Goal: Transaction & Acquisition: Purchase product/service

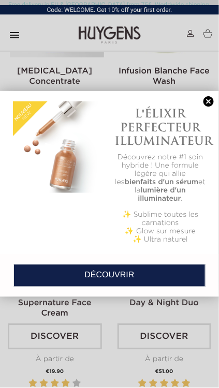
scroll to position [449, 0]
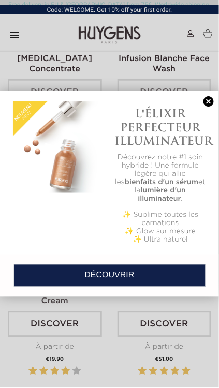
click at [214, 102] on link at bounding box center [208, 101] width 14 height 11
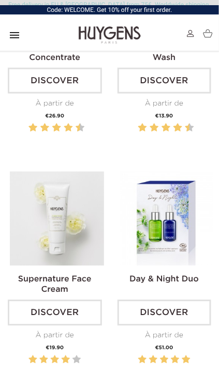
scroll to position [463, 0]
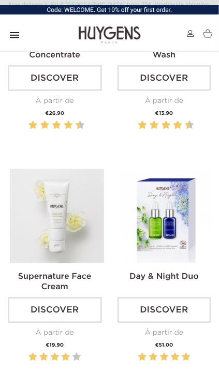
click at [183, 220] on img at bounding box center [166, 216] width 94 height 94
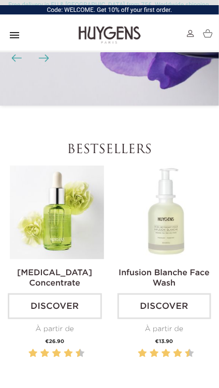
scroll to position [236, 0]
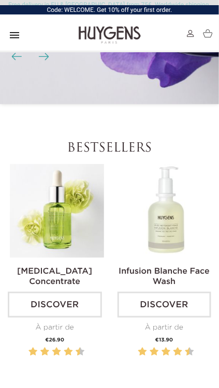
click at [51, 217] on img at bounding box center [57, 211] width 94 height 94
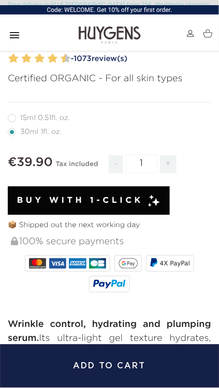
scroll to position [590, 0]
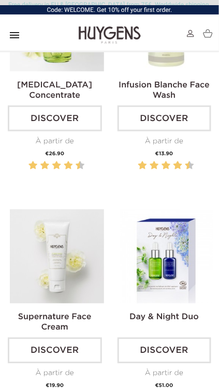
scroll to position [425, 0]
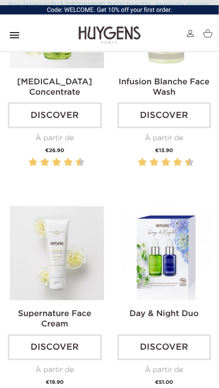
click at [155, 275] on img at bounding box center [166, 253] width 94 height 94
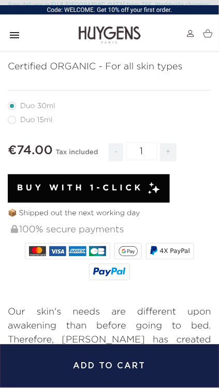
scroll to position [375, 0]
click at [23, 116] on label41"] "Duo 15ml" at bounding box center [36, 120] width 57 height 8
radio input "true"
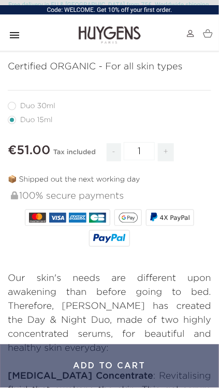
click at [13, 103] on label40"] "Duo 30ml" at bounding box center [38, 106] width 60 height 8
radio input "true"
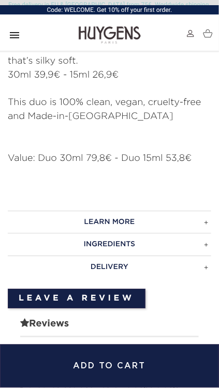
scroll to position [948, 0]
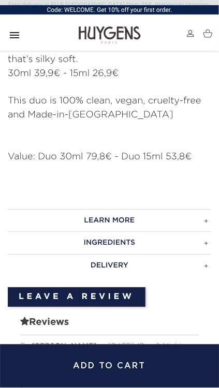
radio input "true"
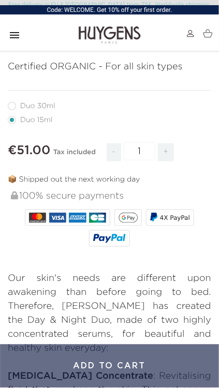
radio input "true"
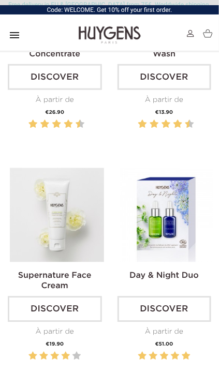
scroll to position [469, 0]
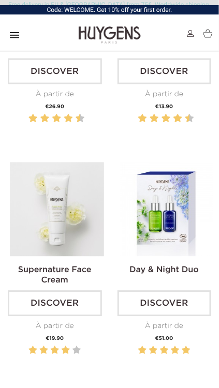
click at [166, 254] on img at bounding box center [166, 209] width 94 height 94
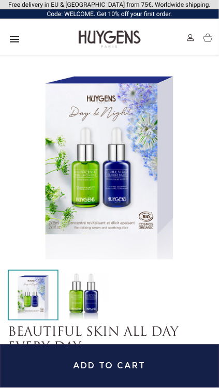
click at [118, 366] on button "Add to cart" at bounding box center [109, 365] width 219 height 43
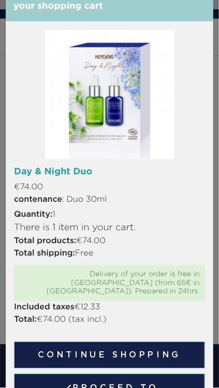
scroll to position [43, 0]
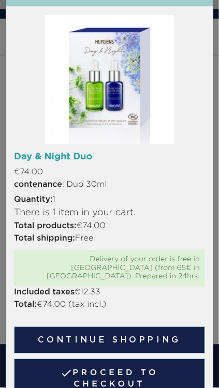
click at [211, 331] on div "There is 1 item in your cart. Total products: €74.00 Total shipping: Free Deliv…" at bounding box center [109, 318] width 206 height 225
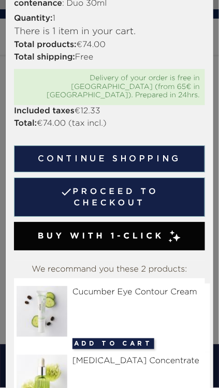
scroll to position [223, 0]
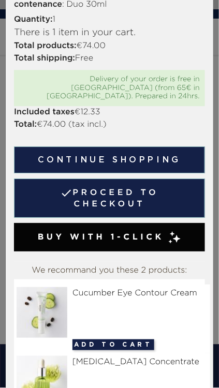
click at [49, 303] on img at bounding box center [44, 312] width 55 height 51
click at [51, 299] on img at bounding box center [44, 312] width 55 height 51
click at [42, 305] on img at bounding box center [44, 312] width 55 height 51
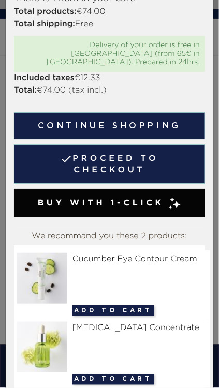
scroll to position [260, 0]
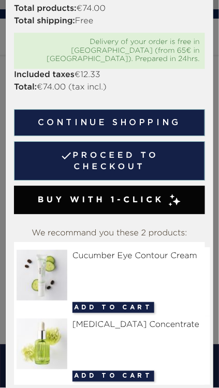
click at [44, 265] on img at bounding box center [44, 275] width 55 height 51
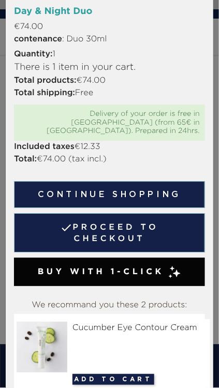
scroll to position [185, 0]
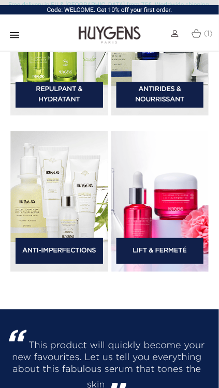
scroll to position [1873, 0]
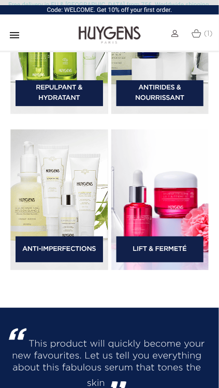
click at [39, 220] on img at bounding box center [59, 199] width 98 height 141
click at [43, 209] on img at bounding box center [59, 199] width 98 height 141
click at [55, 242] on link "Anti-Imperfections" at bounding box center [59, 249] width 87 height 26
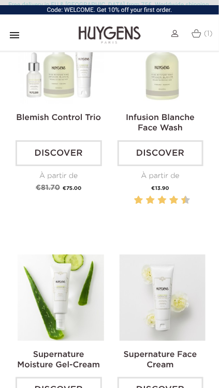
scroll to position [645, 0]
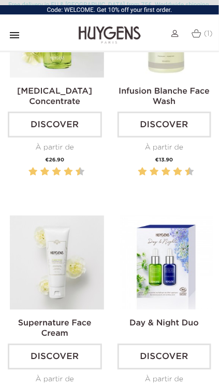
scroll to position [422, 0]
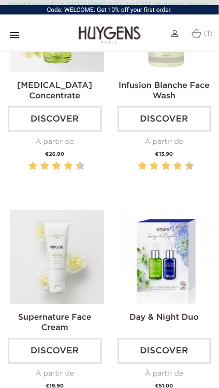
click at [161, 283] on img at bounding box center [166, 257] width 94 height 94
click at [153, 270] on img at bounding box center [166, 257] width 94 height 94
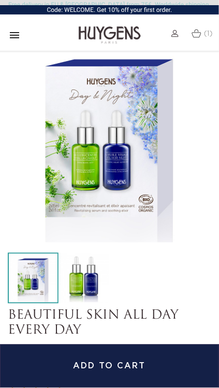
scroll to position [28, 0]
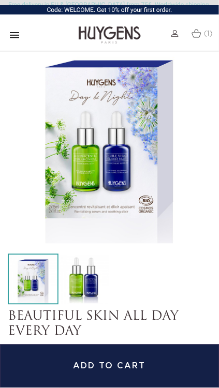
click at [10, 37] on icon "" at bounding box center [14, 35] width 12 height 12
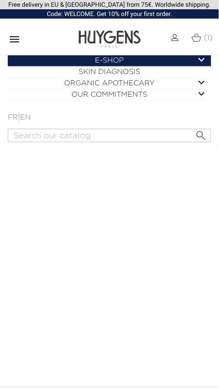
scroll to position [0, 0]
click at [153, 208] on header "Free delivery in EU & UK from 75€. Worldwide shipping. Code: WELCOME. Get 10% o…" at bounding box center [109, 194] width 219 height 388
click at [175, 35] on img at bounding box center [174, 37] width 7 height 7
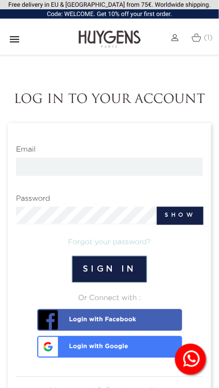
click at [205, 39] on span "(1)" at bounding box center [208, 37] width 9 height 7
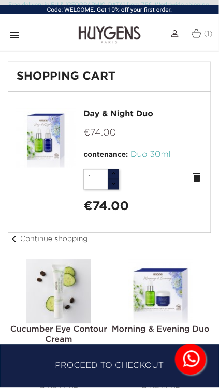
scroll to position [52, 0]
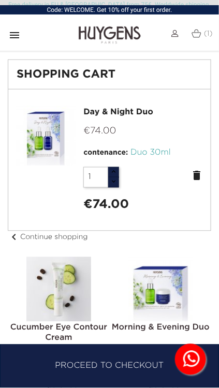
click at [22, 234] on link "chevron_left Continue shopping" at bounding box center [48, 237] width 80 height 7
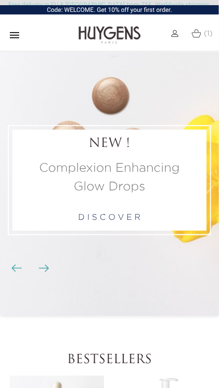
scroll to position [19, 0]
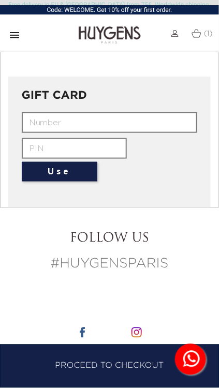
scroll to position [837, 0]
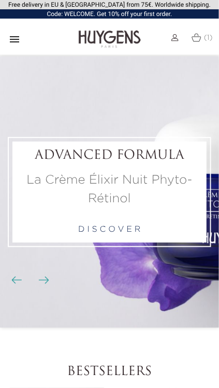
click at [197, 38] on img at bounding box center [196, 37] width 10 height 9
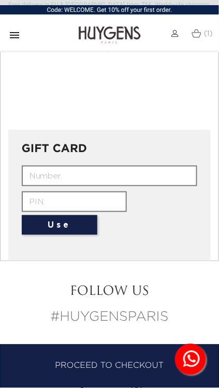
scroll to position [792, 0]
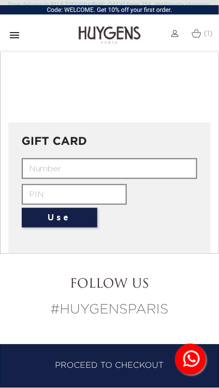
click at [35, 161] on input "text" at bounding box center [110, 168] width 176 height 21
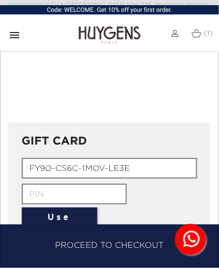
type input "FY9O-CS6C-1MOV-LE3E"
click at [192, 247] on icon at bounding box center [191, 239] width 20 height 20
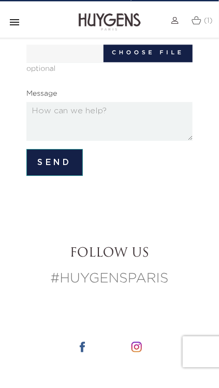
scroll to position [214, 0]
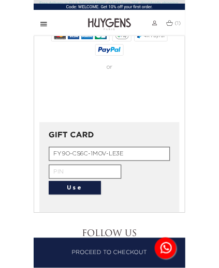
scroll to position [738, 0]
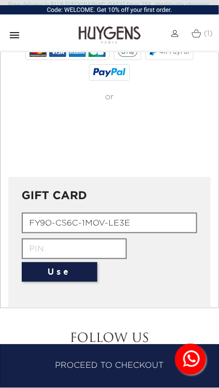
click at [39, 239] on input "text" at bounding box center [74, 248] width 105 height 21
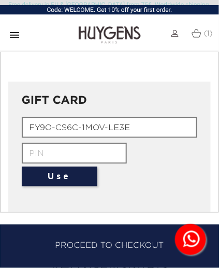
scroll to position [836, 0]
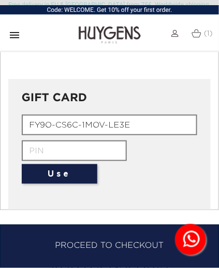
click at [29, 143] on input "text" at bounding box center [74, 151] width 105 height 21
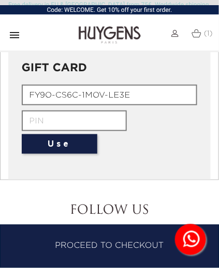
scroll to position [863, 0]
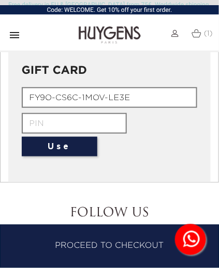
click at [35, 117] on input "text" at bounding box center [74, 123] width 105 height 21
click at [50, 144] on button "Use" at bounding box center [59, 147] width 75 height 20
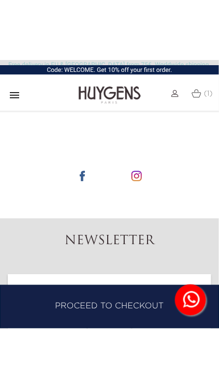
scroll to position [1055, 0]
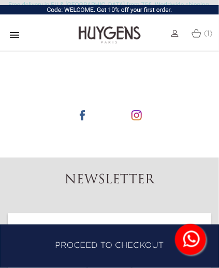
click at [101, 247] on link "Proceed to checkout" at bounding box center [109, 246] width 219 height 43
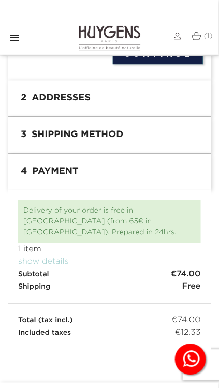
scroll to position [702, 0]
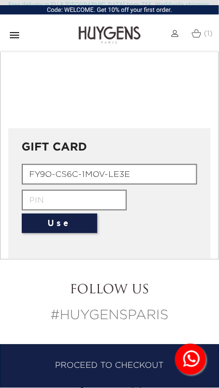
click at [33, 190] on input "text" at bounding box center [74, 200] width 105 height 21
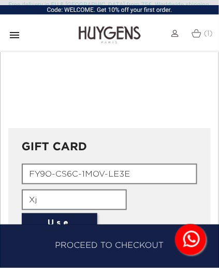
type input "X"
type input "102030"
click at [73, 218] on button "Use" at bounding box center [59, 223] width 75 height 20
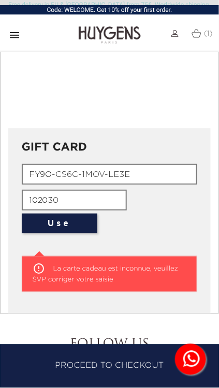
click at [117, 264] on div " La carte cadeau est inconnue, veuillez SVP corriger votre saisie" at bounding box center [110, 274] width 176 height 36
click at [46, 258] on div " La carte cadeau est inconnue, veuillez SVP corriger votre saisie" at bounding box center [110, 274] width 176 height 36
click at [52, 271] on span "La carte cadeau est inconnue, veuillez SVP corriger votre saisie" at bounding box center [105, 275] width 145 height 18
click at [58, 268] on span "La carte cadeau est inconnue, veuillez SVP corriger votre saisie" at bounding box center [105, 275] width 145 height 18
click at [135, 166] on input "FY9O-CS6C-1MOV-LE3E" at bounding box center [110, 174] width 176 height 21
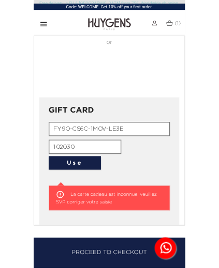
scroll to position [773, 0]
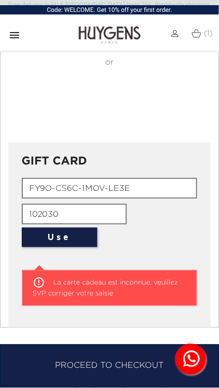
type input "FY9O-CS6C-1MOV-LE3E"
click at [87, 206] on input "102030" at bounding box center [74, 214] width 105 height 21
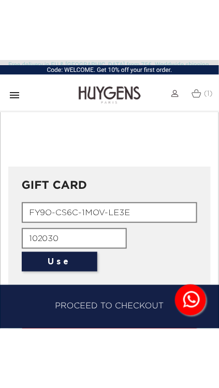
scroll to position [810, 0]
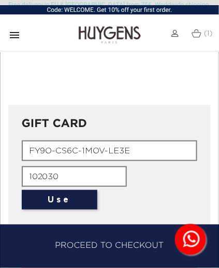
click at [82, 192] on button "Use" at bounding box center [59, 200] width 75 height 20
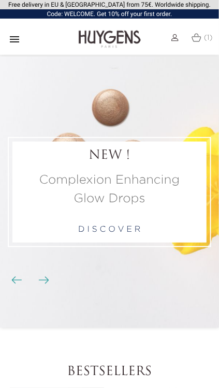
click at [212, 35] on span "(1)" at bounding box center [208, 37] width 9 height 7
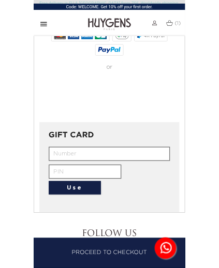
scroll to position [737, 0]
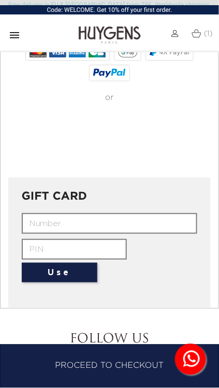
click at [70, 215] on input "text" at bounding box center [110, 223] width 176 height 21
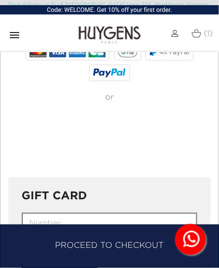
paste input "FY9O-CS6C-1MOV-LE3E"
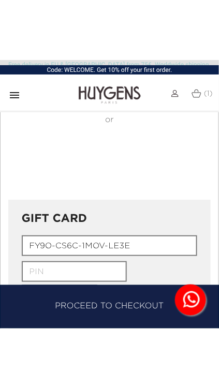
scroll to position [788, 0]
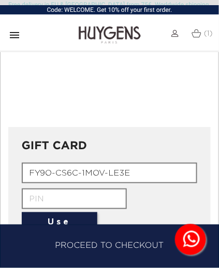
type input "FY9O-CS6C-1MOV-LE3E"
click at [74, 192] on input "text" at bounding box center [74, 199] width 105 height 21
type input "Z"
type input "102030"
click at [72, 213] on button "Use" at bounding box center [59, 222] width 75 height 20
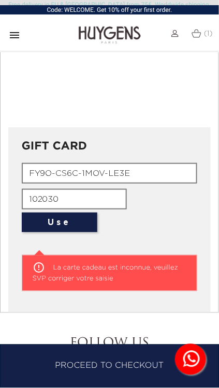
click at [149, 166] on input "FY9O-CS6C-1MOV-LE3E" at bounding box center [110, 173] width 176 height 21
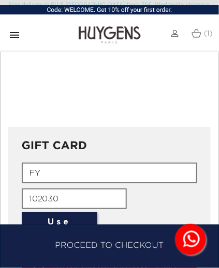
type input "F"
type input "FY90-CS6C-1MOV-LE3E"
click at [89, 189] on input "102030" at bounding box center [74, 199] width 105 height 21
type input "1"
type input "102030"
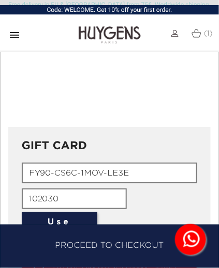
click at [69, 213] on button "Use" at bounding box center [59, 222] width 75 height 20
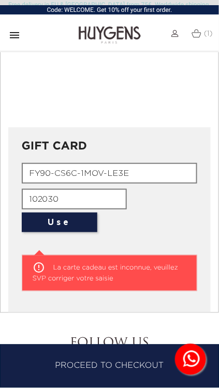
click at [173, 371] on link "Proceed to checkout" at bounding box center [109, 365] width 219 height 43
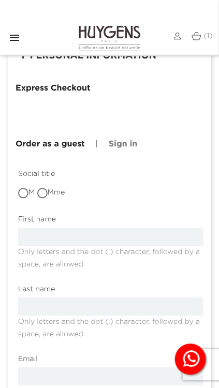
scroll to position [96, 0]
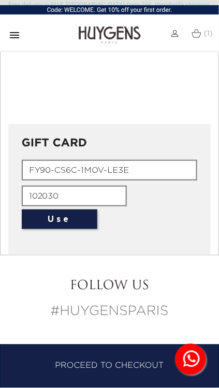
scroll to position [789, 0]
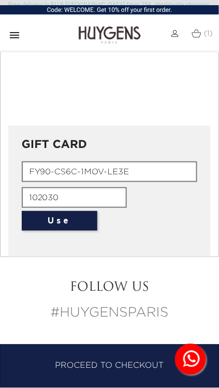
click at [74, 211] on button "Use" at bounding box center [59, 221] width 75 height 20
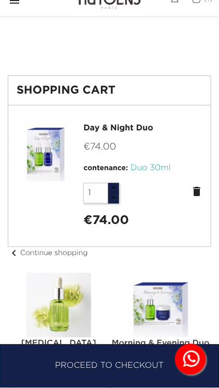
scroll to position [0, 0]
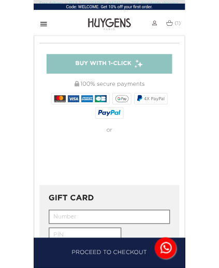
scroll to position [740, 0]
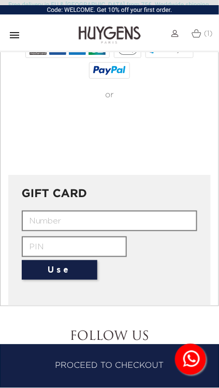
click at [131, 214] on input "text" at bounding box center [110, 220] width 176 height 21
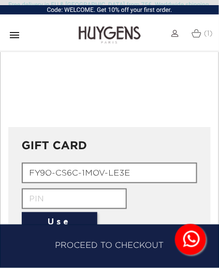
scroll to position [788, 0]
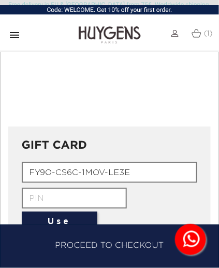
type input "FY9O-CS6C-1MOV-LE3E"
click at [104, 189] on input "text" at bounding box center [74, 198] width 105 height 21
click at [73, 212] on button "Use" at bounding box center [59, 222] width 75 height 20
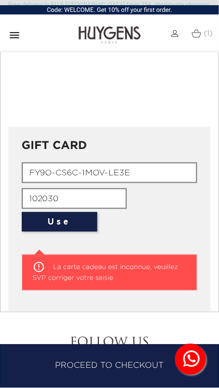
click at [86, 189] on input "102030" at bounding box center [74, 198] width 105 height 21
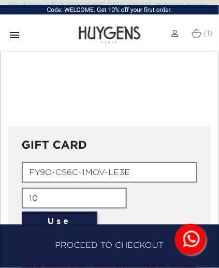
type input "1"
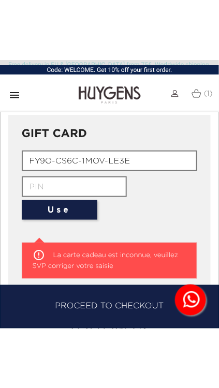
scroll to position [891, 0]
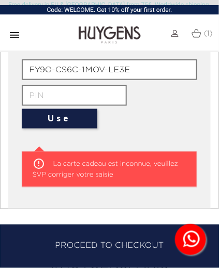
click at [80, 87] on input "text" at bounding box center [74, 95] width 105 height 21
type input "502010"
click at [65, 109] on button "Use" at bounding box center [59, 119] width 75 height 20
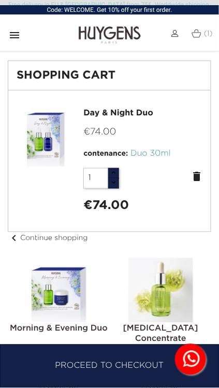
scroll to position [0, 0]
